Goal: Task Accomplishment & Management: Use online tool/utility

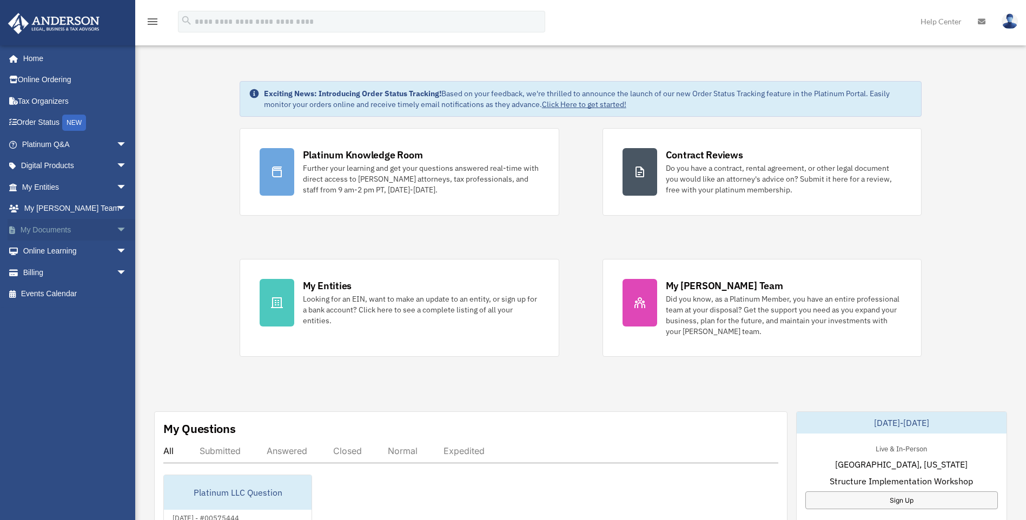
click at [92, 227] on link "My Documents arrow_drop_down" at bounding box center [76, 230] width 136 height 22
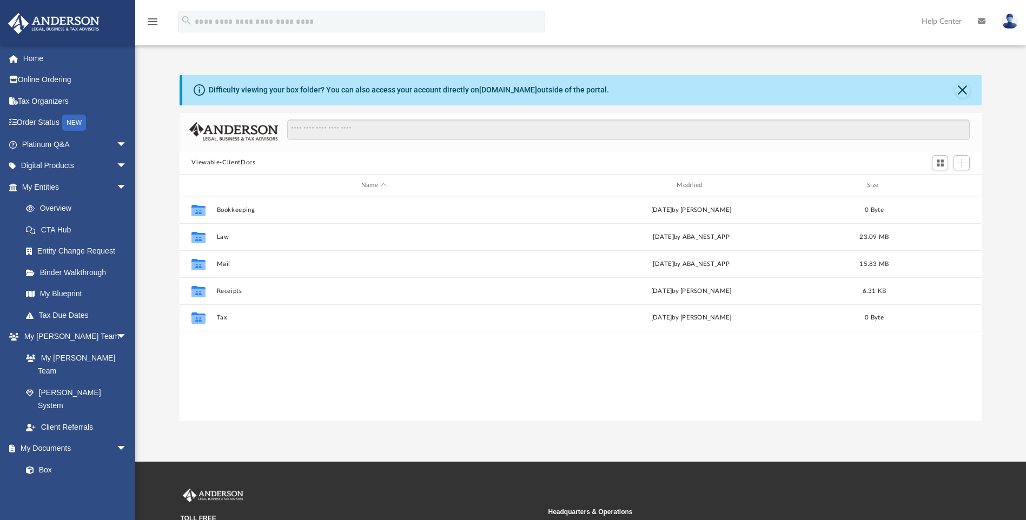
scroll to position [238, 794]
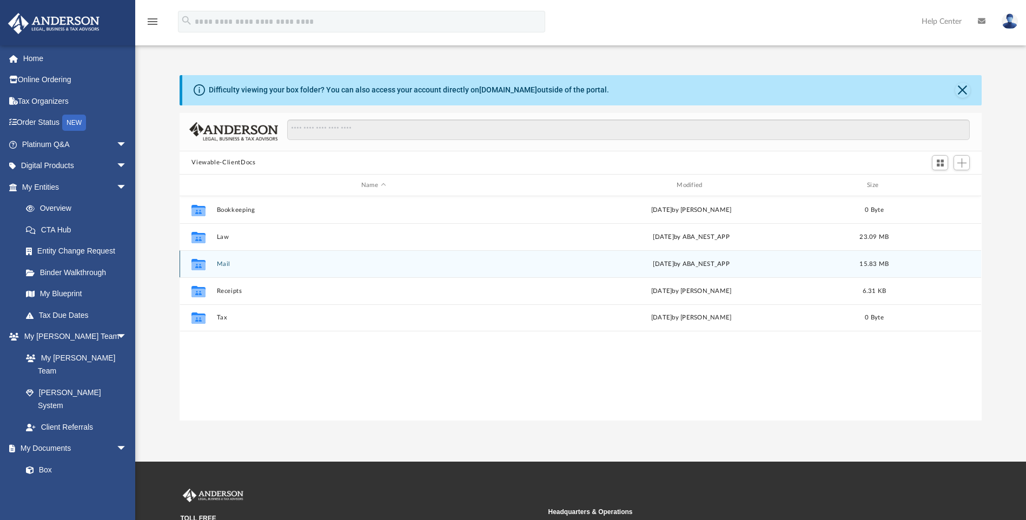
click at [220, 261] on button "Mail" at bounding box center [373, 264] width 313 height 7
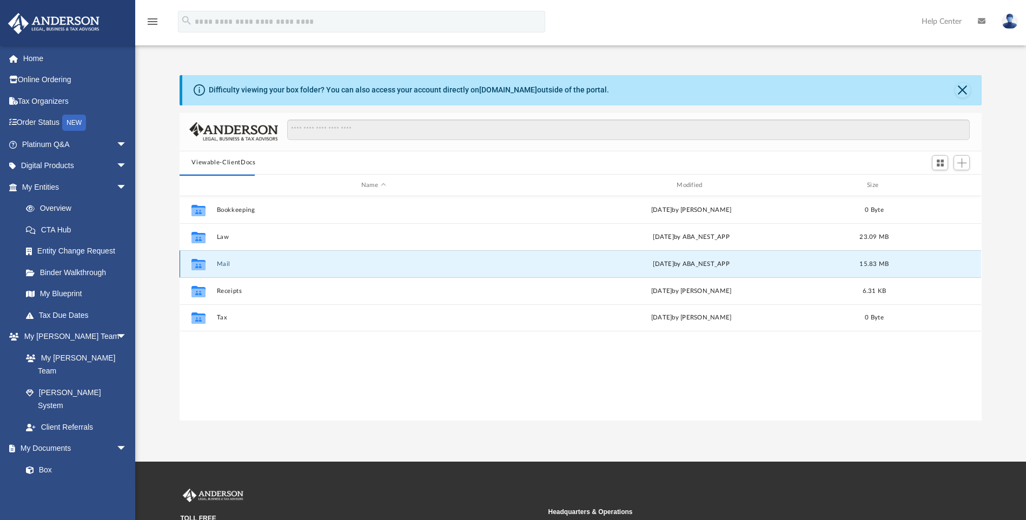
click at [220, 261] on button "Mail" at bounding box center [373, 264] width 313 height 7
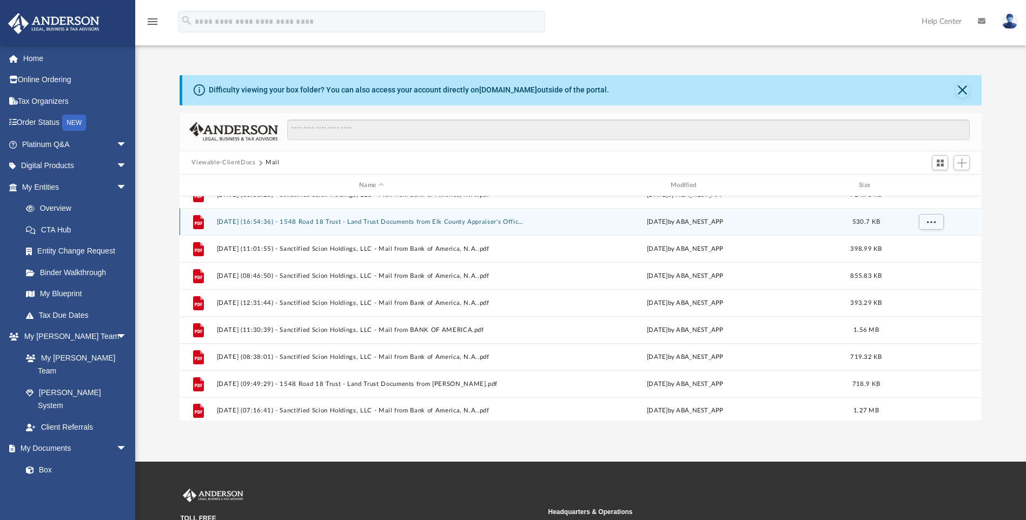
scroll to position [317, 0]
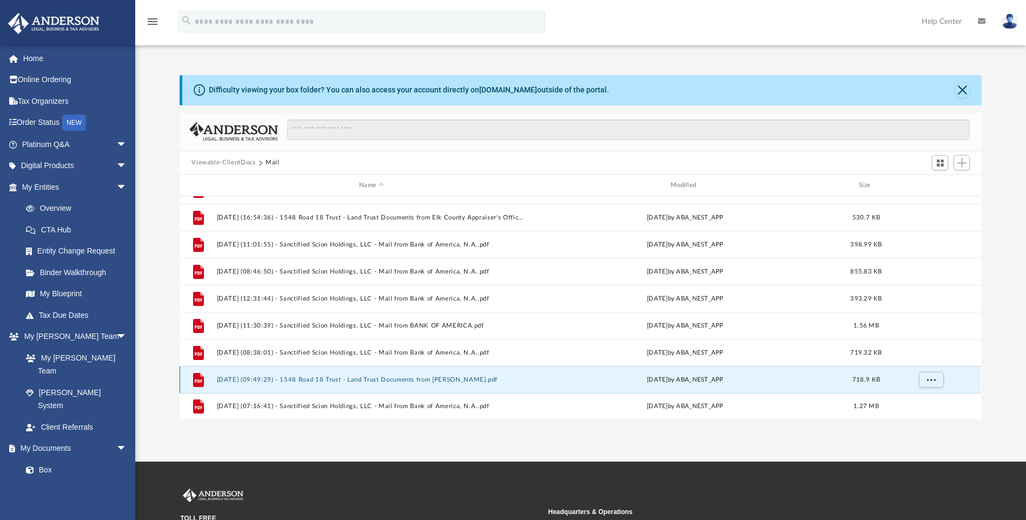
click at [411, 383] on button "[DATE] (09:49:29) - 1548 Road 18 Trust - Land Trust Documents from [PERSON_NAME…" at bounding box center [371, 379] width 309 height 7
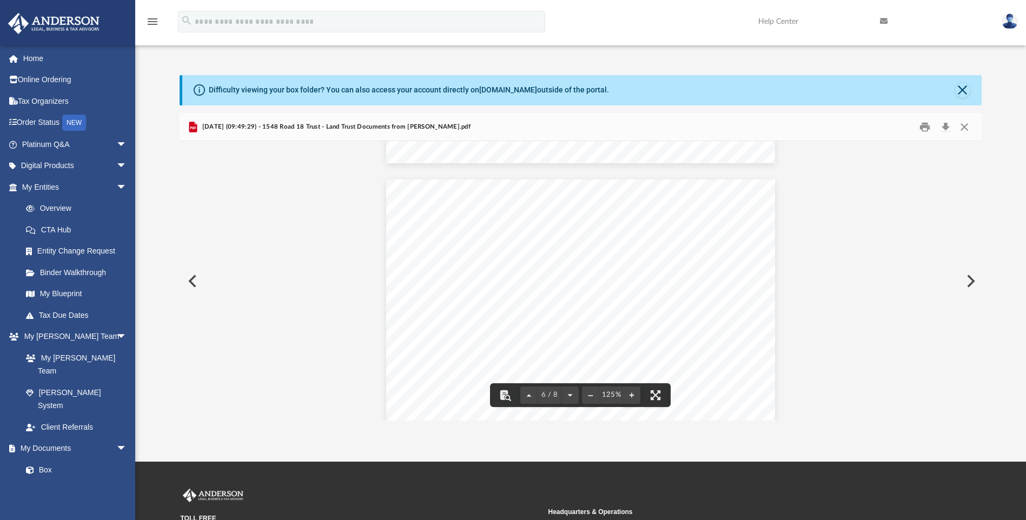
scroll to position [2325, 0]
click at [925, 128] on button "Print" at bounding box center [925, 126] width 22 height 17
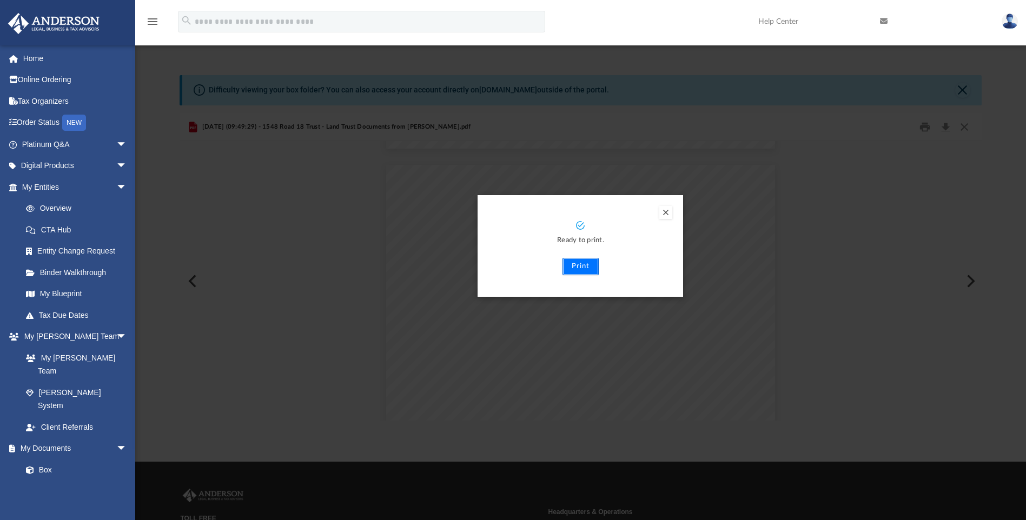
click at [582, 263] on button "Print" at bounding box center [580, 266] width 36 height 17
